Goal: Task Accomplishment & Management: Manage account settings

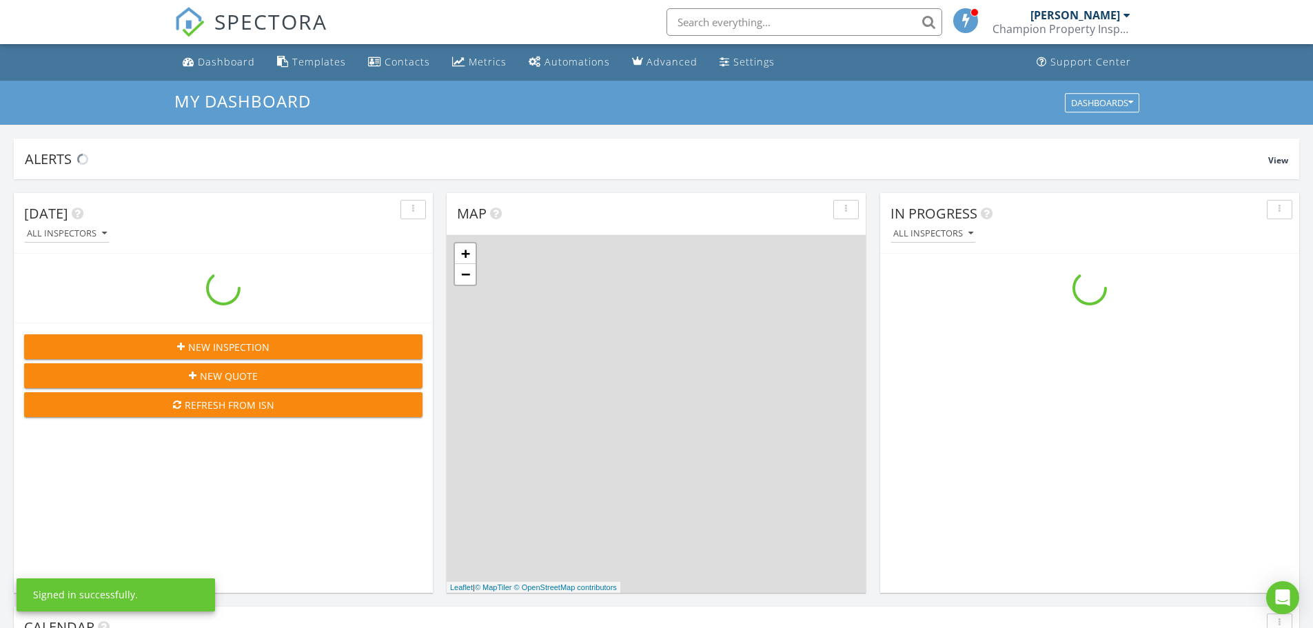
scroll to position [1275, 1334]
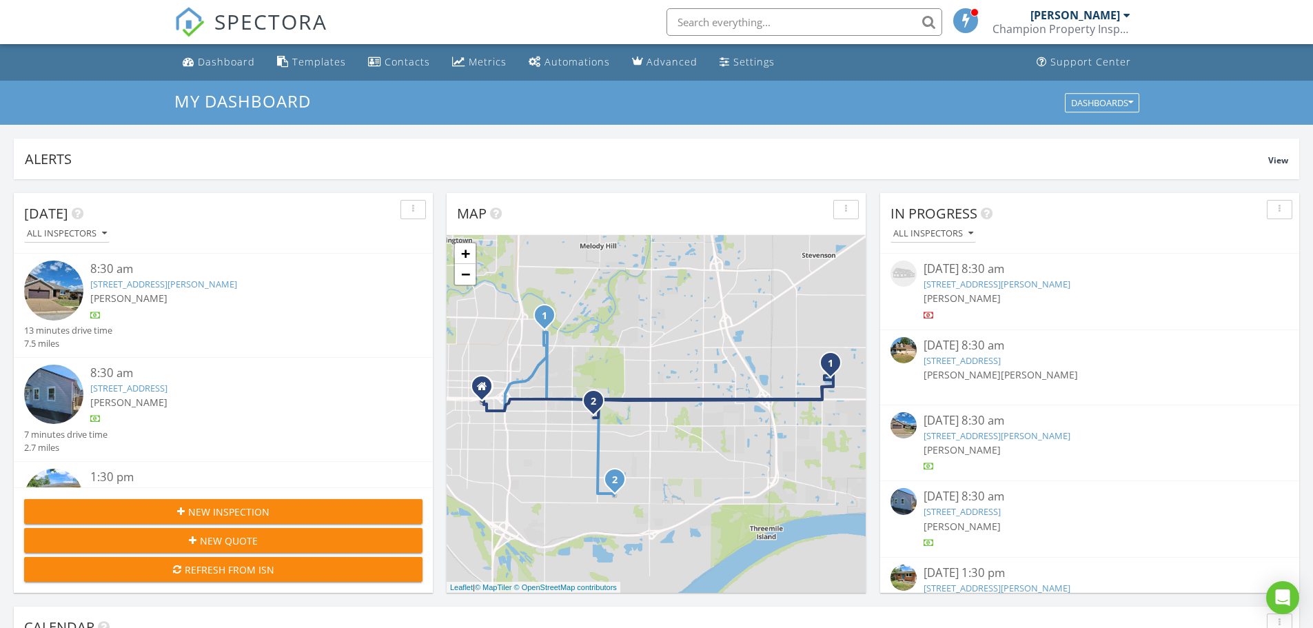
drag, startPoint x: 1128, startPoint y: 254, endPoint x: 1132, endPoint y: 244, distance: 10.5
click at [1129, 252] on div "In Progress All Inspectors 08/17/25 8:30 am 2463 Culverson Ave, Evansville, IN …" at bounding box center [1089, 393] width 419 height 400
click at [1016, 287] on link "2463 Culverson Ave, Evansville, IN 47714" at bounding box center [996, 284] width 147 height 12
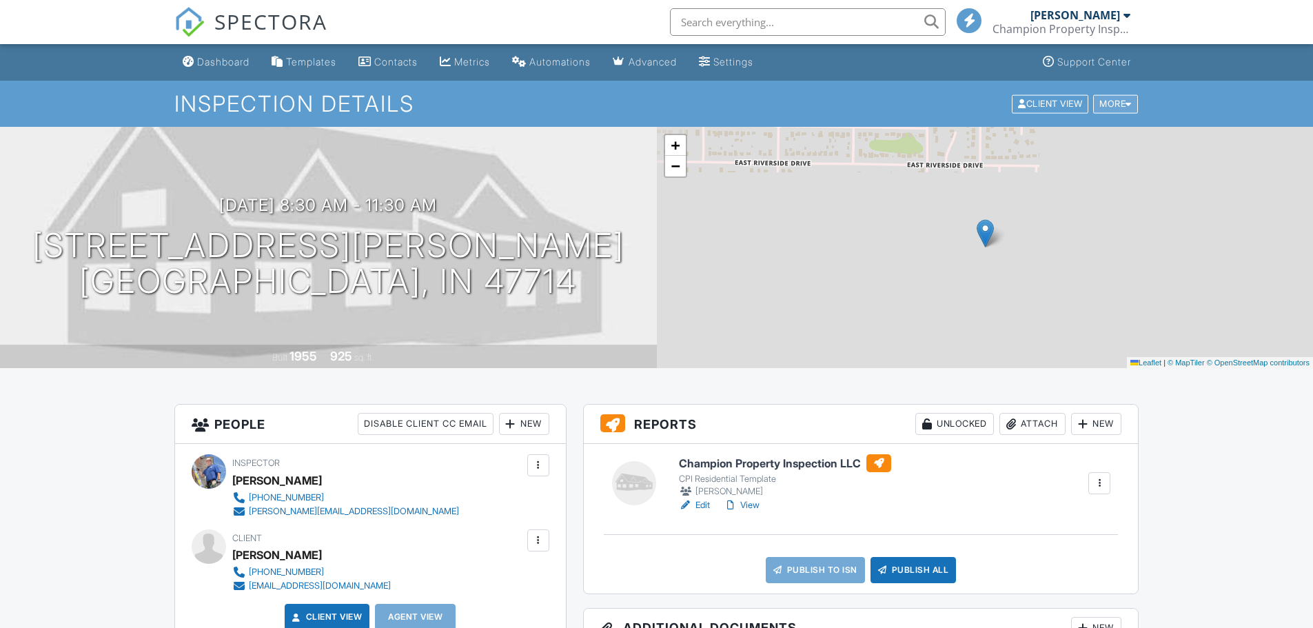
click at [1118, 106] on div "More" at bounding box center [1115, 103] width 45 height 19
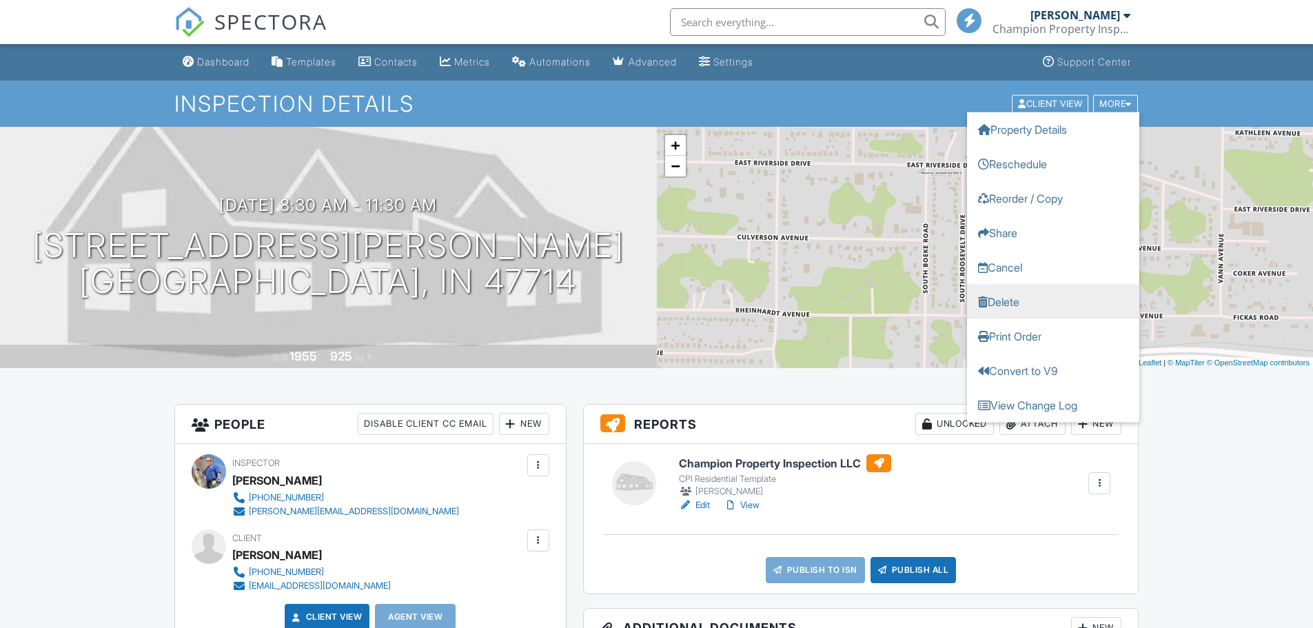
click at [1023, 300] on link "Delete" at bounding box center [1053, 301] width 172 height 34
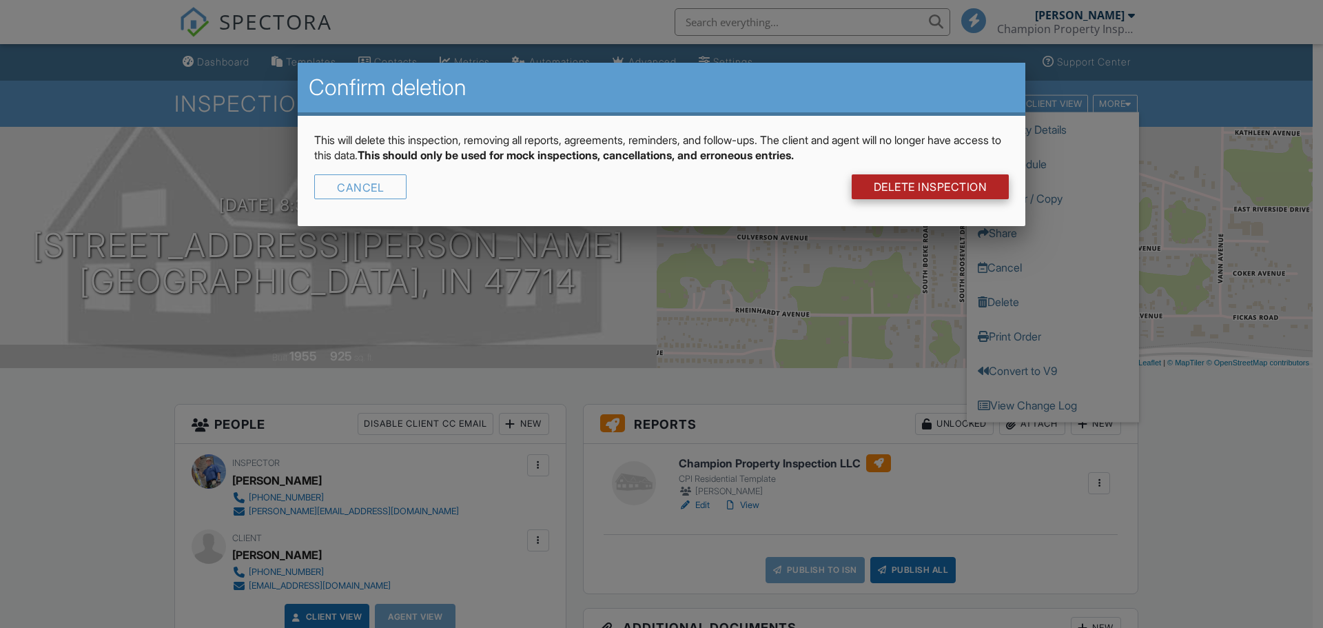
click at [945, 189] on link "DELETE Inspection" at bounding box center [931, 186] width 158 height 25
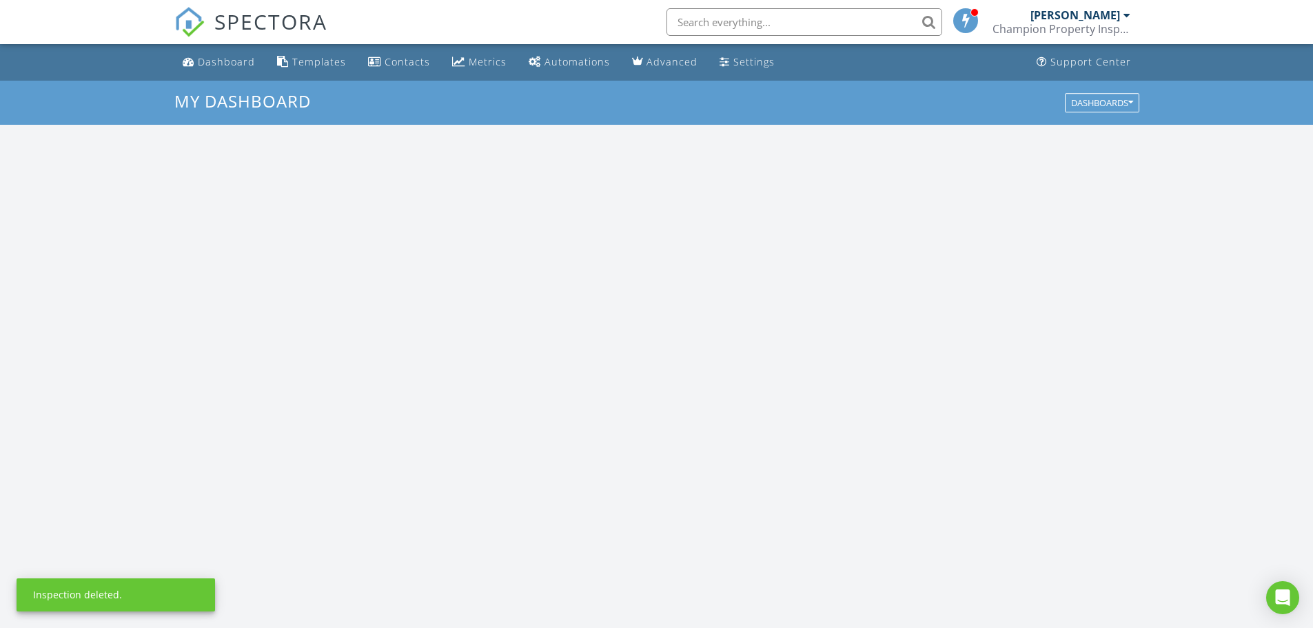
scroll to position [1275, 1334]
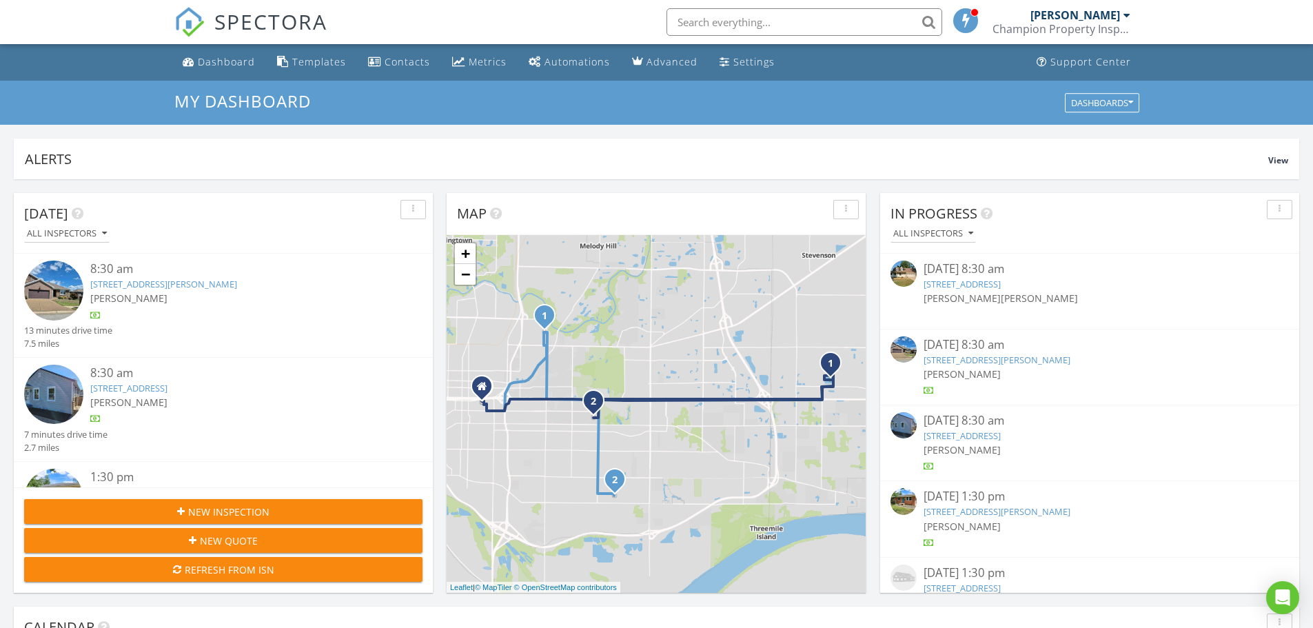
click at [1000, 281] on link "1827 Glenmoor Rd, Evansville, IN 47715" at bounding box center [961, 284] width 77 height 12
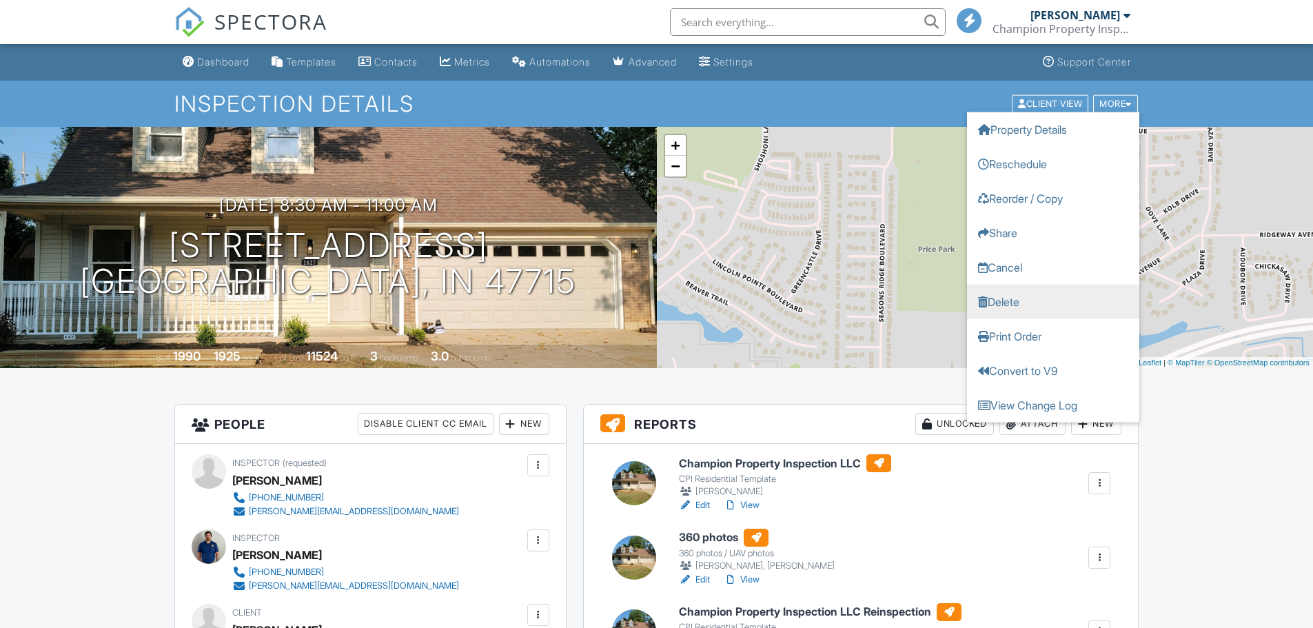
click at [1005, 298] on link "Delete" at bounding box center [1053, 301] width 172 height 34
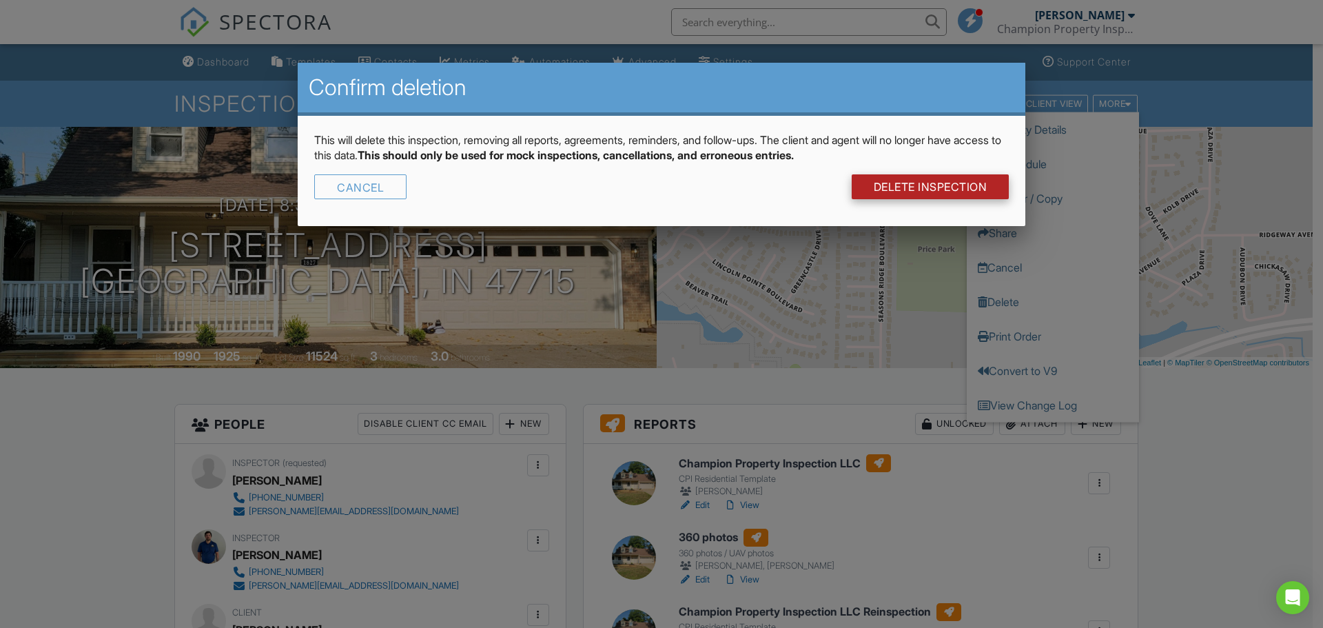
click at [978, 189] on link "DELETE Inspection" at bounding box center [931, 186] width 158 height 25
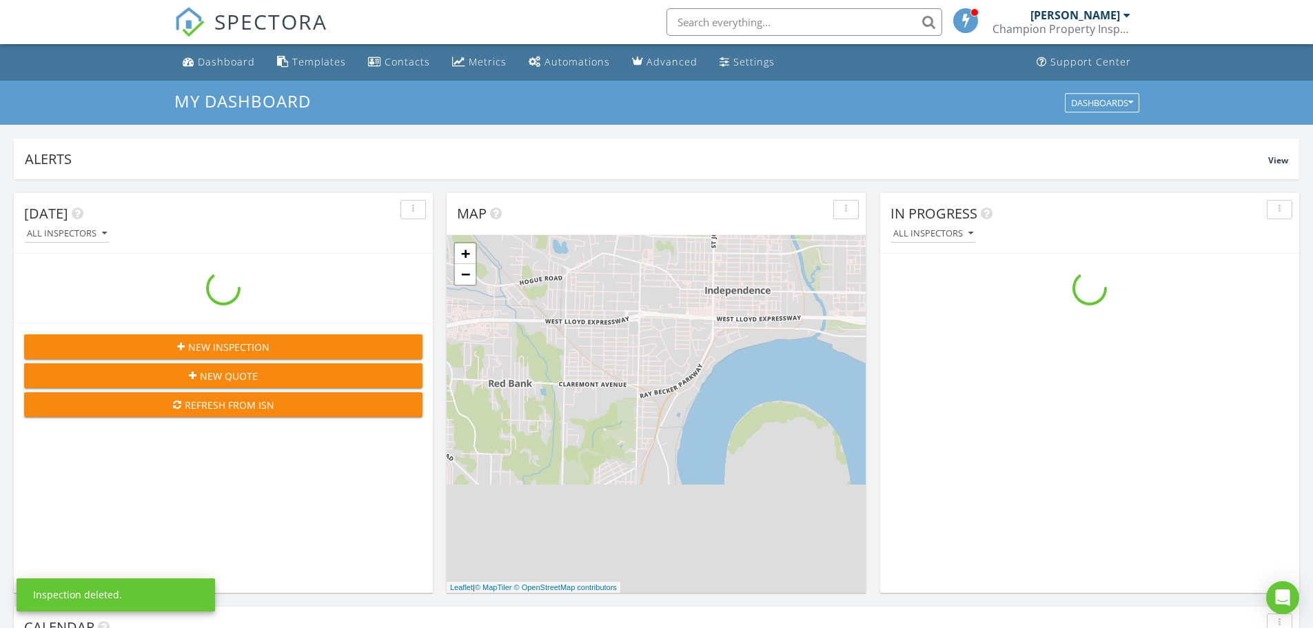
scroll to position [1275, 1334]
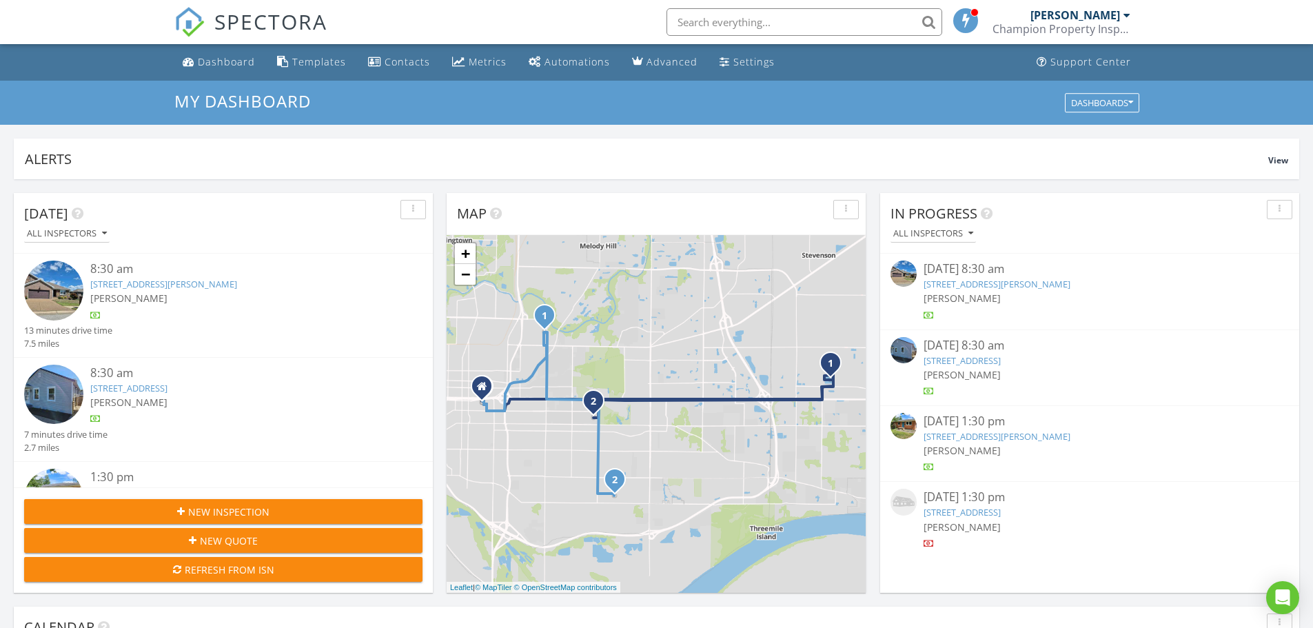
click at [990, 359] on link "2003 Hercules Ave, Evansville, IN 47711" at bounding box center [961, 360] width 77 height 12
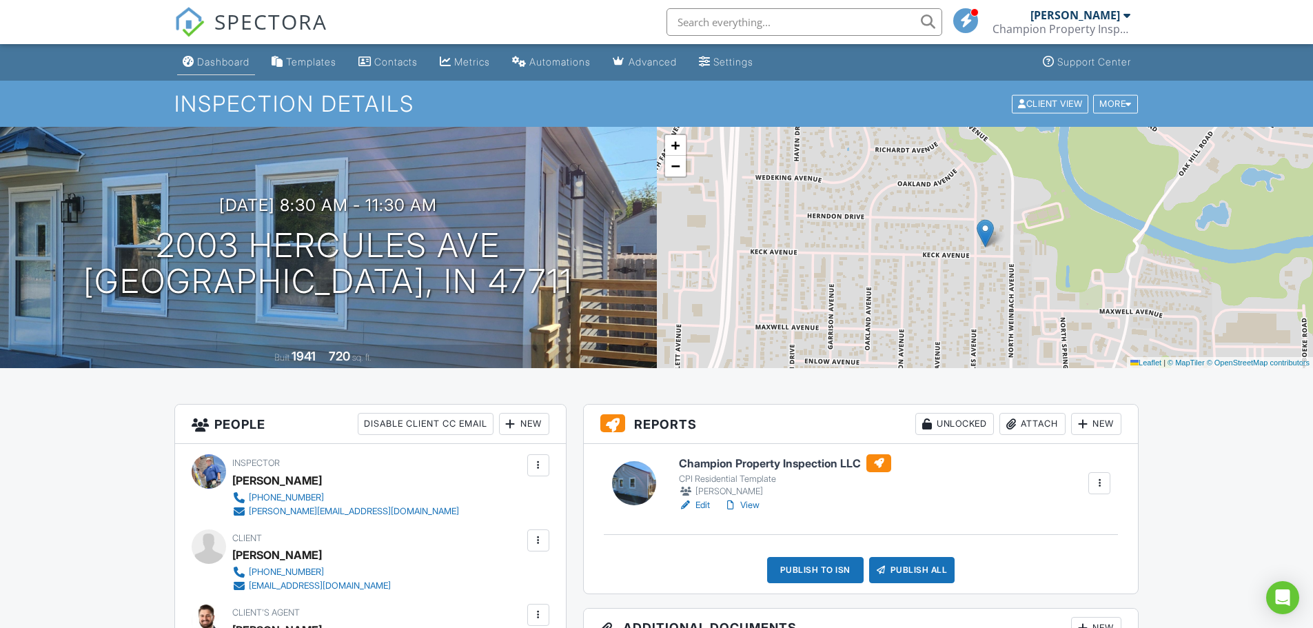
click at [195, 57] on link "Dashboard" at bounding box center [216, 62] width 78 height 25
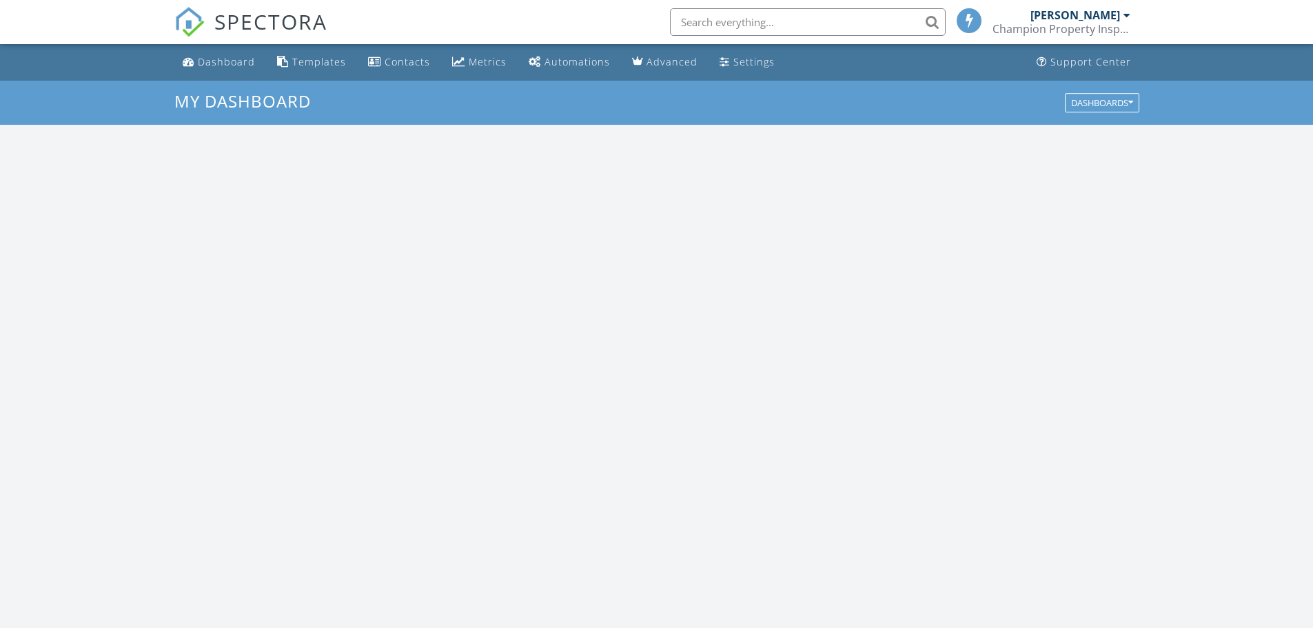
scroll to position [1275, 1334]
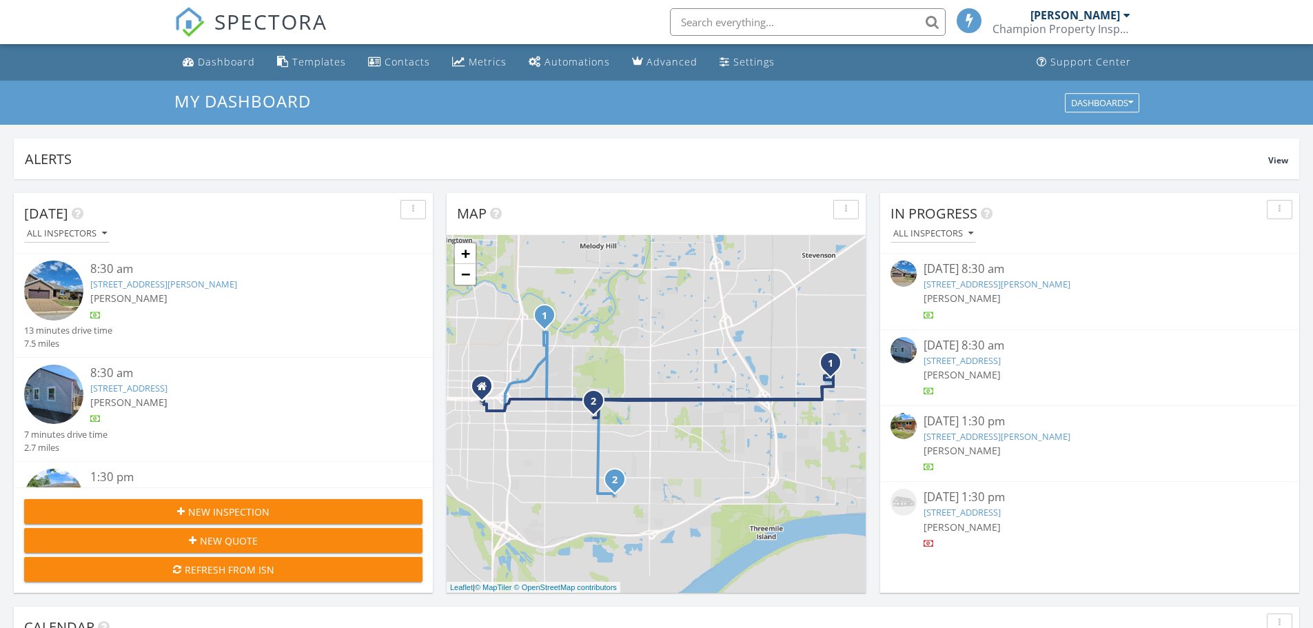
click at [963, 433] on link "[STREET_ADDRESS][PERSON_NAME]" at bounding box center [996, 436] width 147 height 12
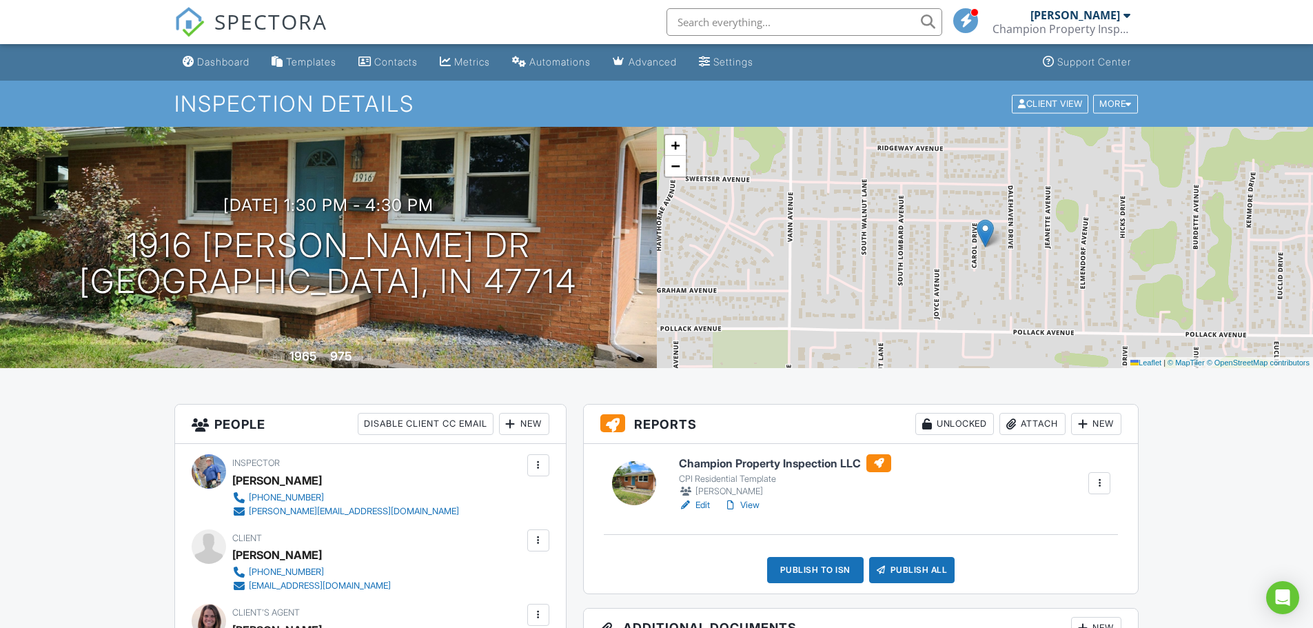
click at [744, 504] on link "View" at bounding box center [741, 505] width 36 height 14
